Goal: Transaction & Acquisition: Book appointment/travel/reservation

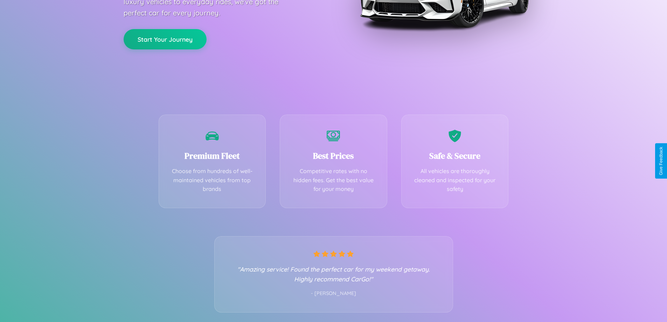
scroll to position [138, 0]
click at [333, 161] on div "Best Prices Competitive rates with no hidden fees. Get the best value for your …" at bounding box center [333, 158] width 107 height 93
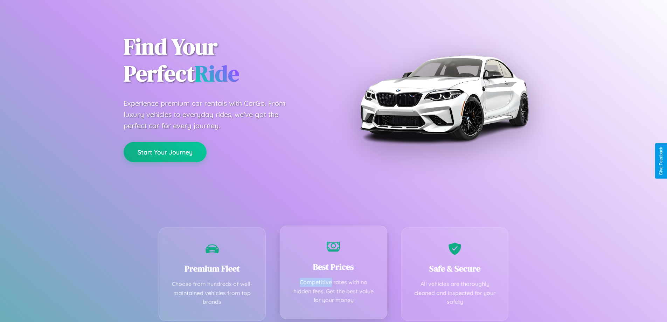
scroll to position [0, 0]
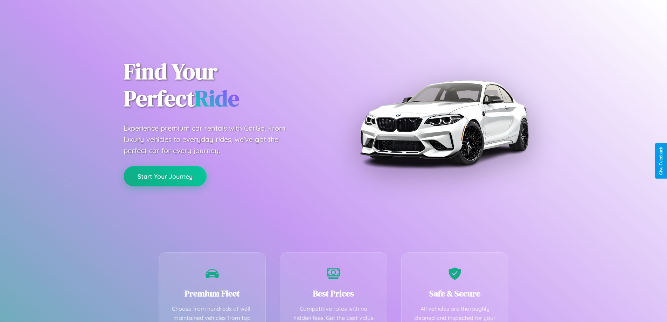
click at [165, 176] on button "Start Your Journey" at bounding box center [165, 176] width 83 height 20
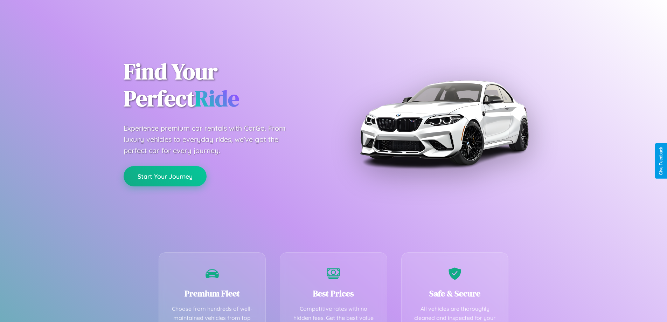
click at [165, 176] on button "Start Your Journey" at bounding box center [165, 176] width 83 height 20
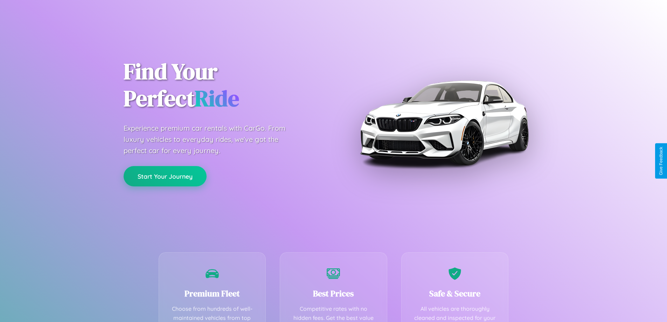
click at [165, 176] on button "Start Your Journey" at bounding box center [165, 176] width 83 height 20
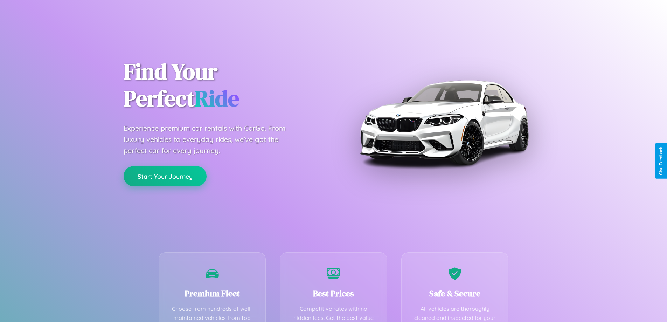
click at [165, 176] on button "Start Your Journey" at bounding box center [165, 176] width 83 height 20
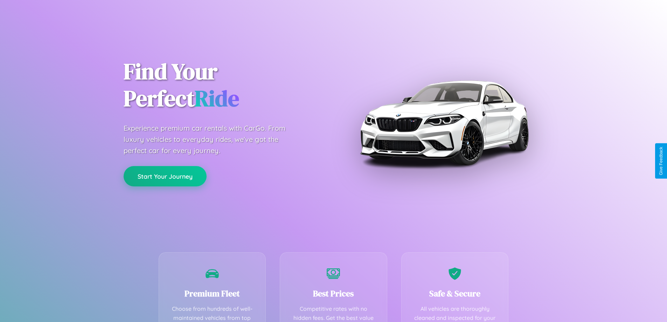
click at [165, 176] on button "Start Your Journey" at bounding box center [165, 176] width 83 height 20
